Goal: Book appointment/travel/reservation

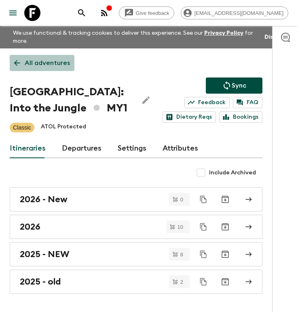
click at [37, 57] on link "All adventures" at bounding box center [42, 63] width 65 height 16
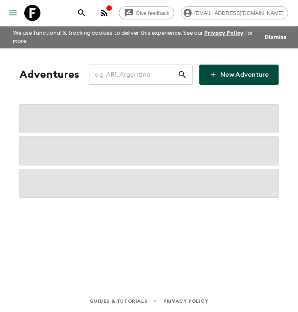
click at [143, 76] on input "text" at bounding box center [133, 74] width 88 height 23
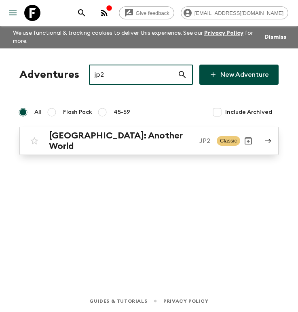
type input "jp2"
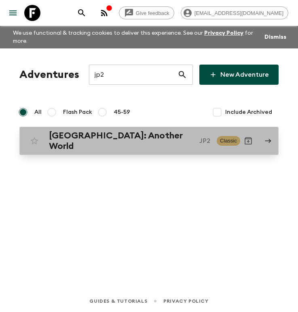
click at [199, 143] on p "JP2" at bounding box center [204, 141] width 11 height 10
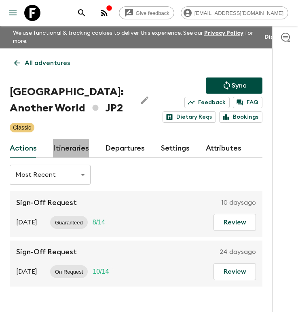
click at [63, 154] on link "Itineraries" at bounding box center [71, 148] width 36 height 19
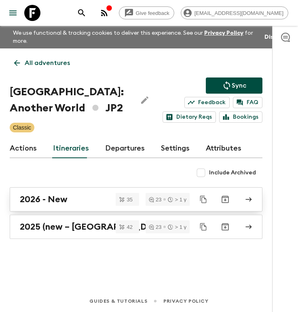
click at [90, 203] on div "2026 - New" at bounding box center [128, 199] width 217 height 11
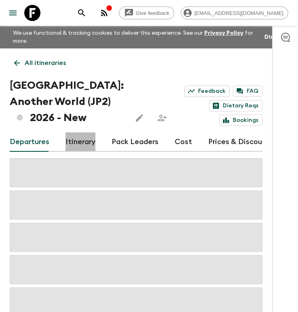
click at [78, 149] on link "Itinerary" at bounding box center [80, 142] width 30 height 19
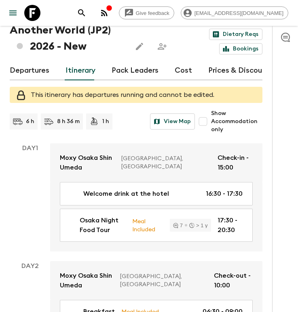
scroll to position [79, 0]
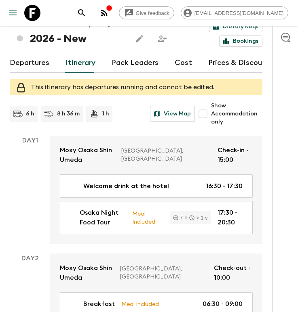
click at [37, 72] on link "Departures" at bounding box center [30, 62] width 40 height 19
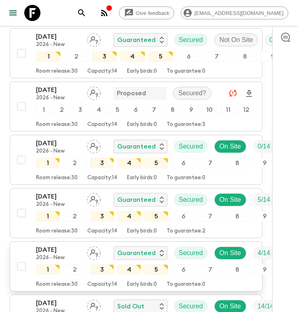
scroll to position [235, 2]
